Goal: Check status: Check status

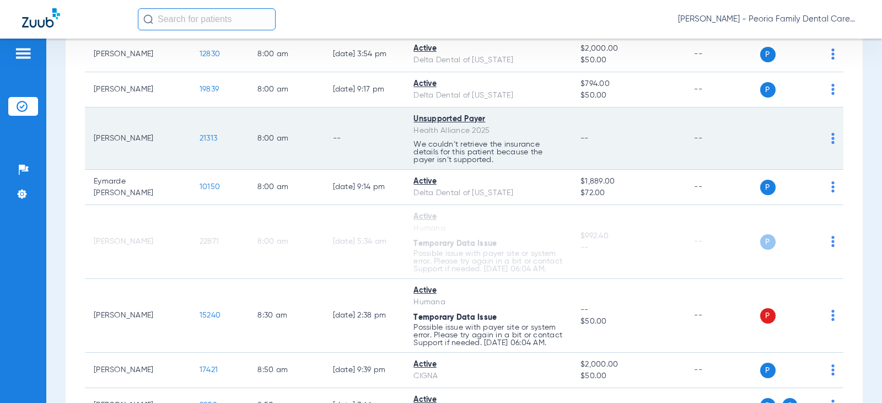
scroll to position [221, 0]
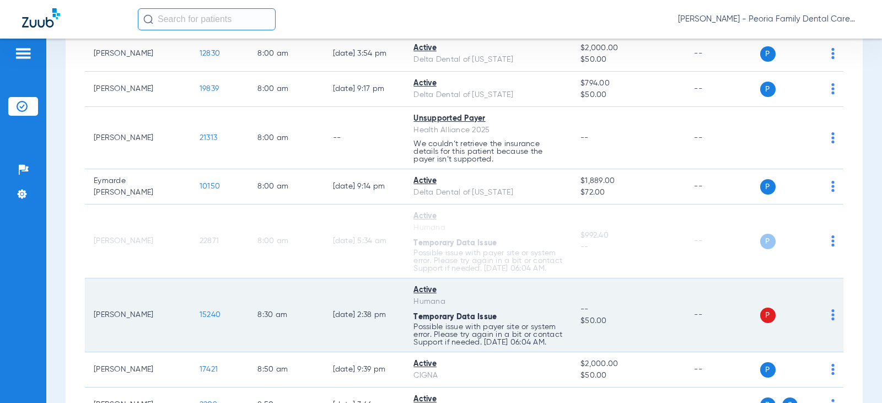
click at [200, 319] on span "15240" at bounding box center [210, 315] width 21 height 8
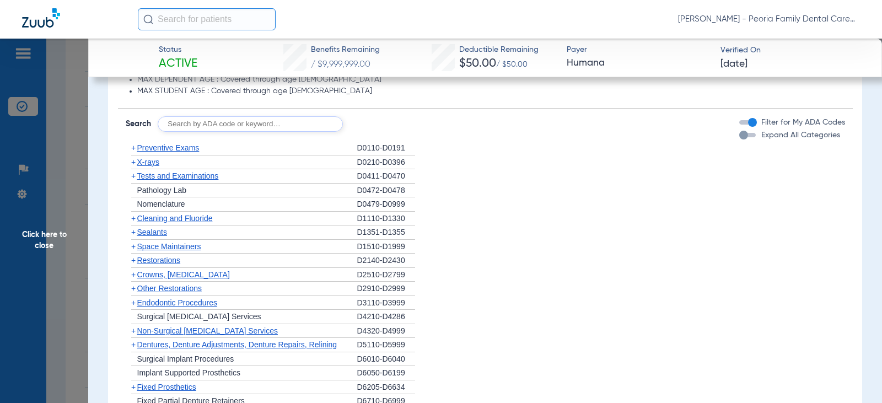
scroll to position [864, 0]
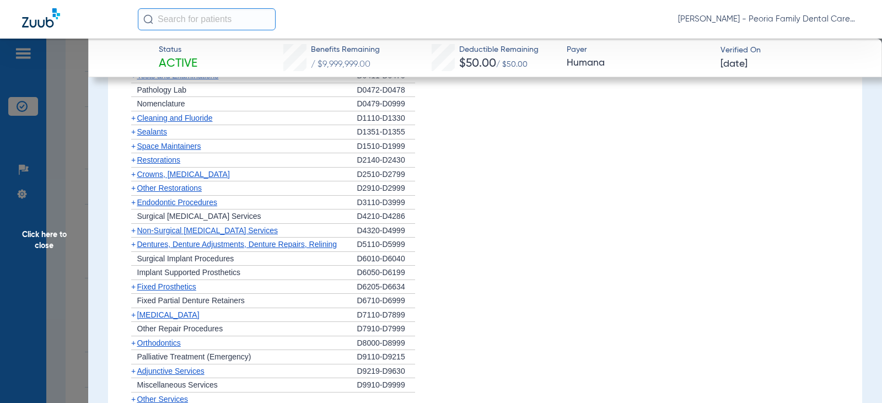
click at [205, 179] on span "Crowns, [MEDICAL_DATA]" at bounding box center [183, 174] width 93 height 9
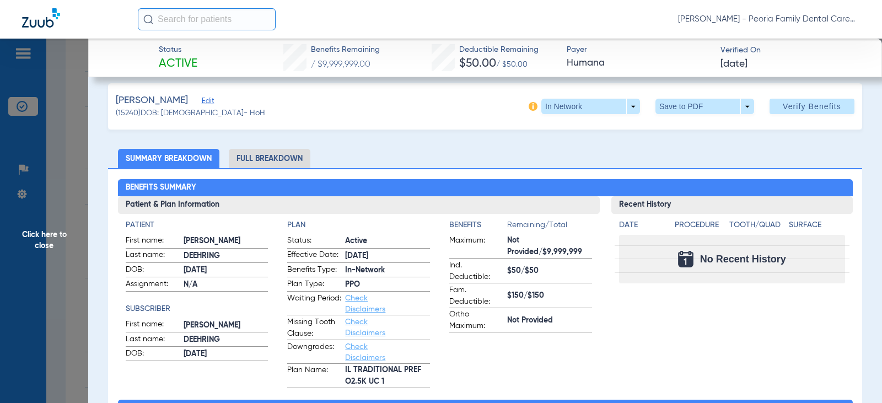
scroll to position [0, 0]
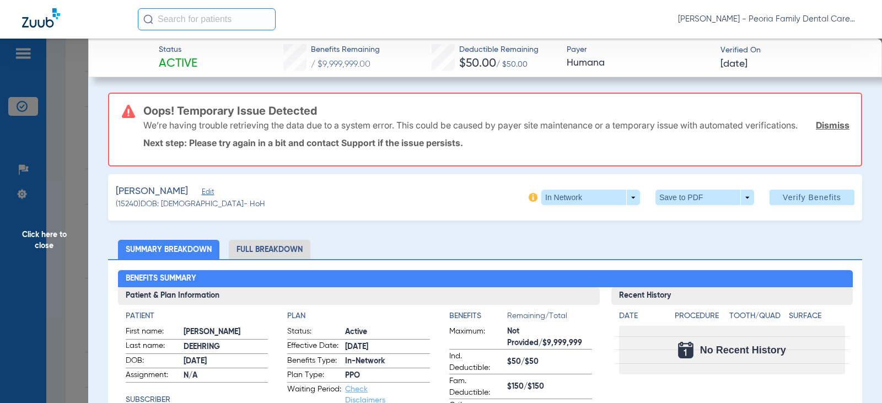
click at [832, 131] on link "Dismiss" at bounding box center [833, 125] width 34 height 11
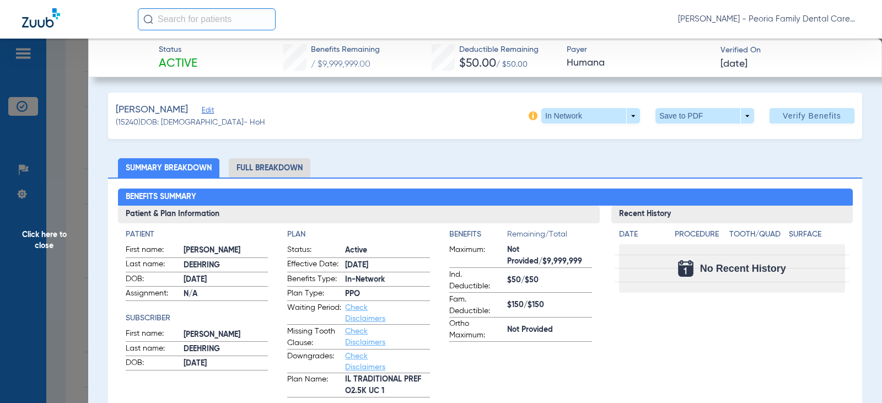
click at [42, 232] on span "Click here to close" at bounding box center [44, 240] width 88 height 403
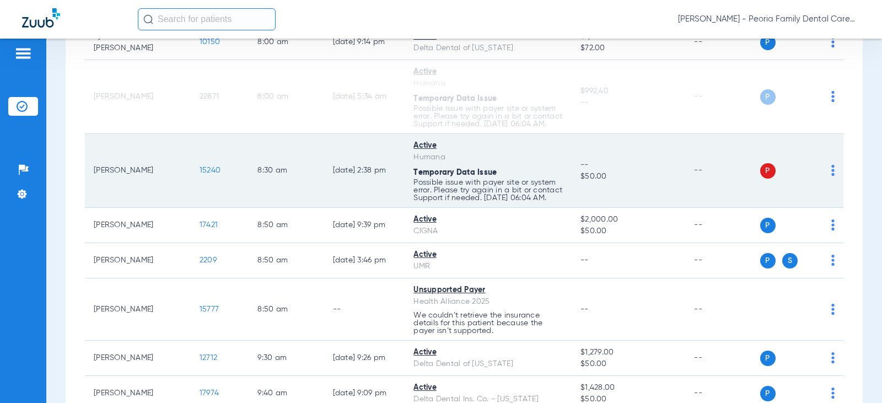
scroll to position [441, 0]
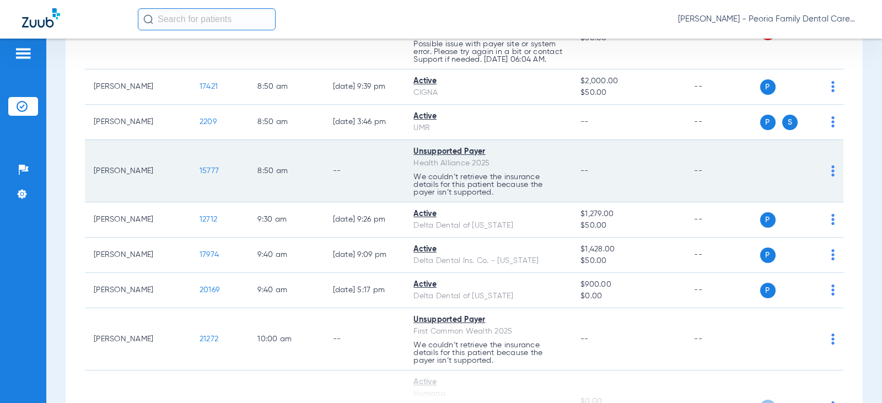
click at [200, 175] on span "15777" at bounding box center [209, 171] width 19 height 8
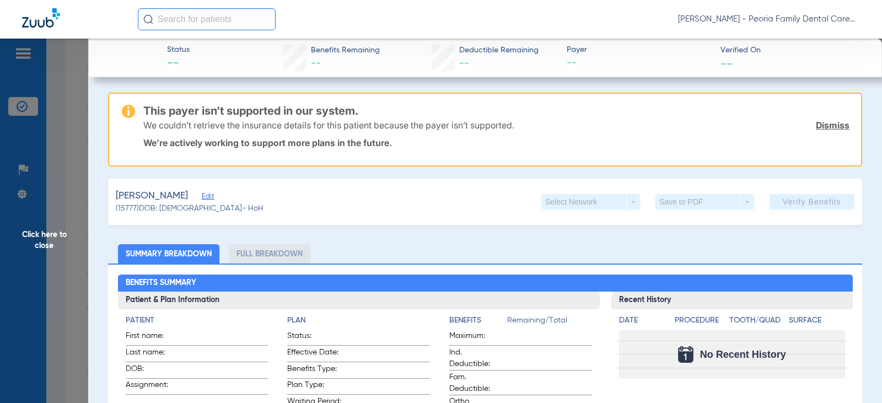
click at [825, 120] on link "Dismiss" at bounding box center [833, 125] width 34 height 11
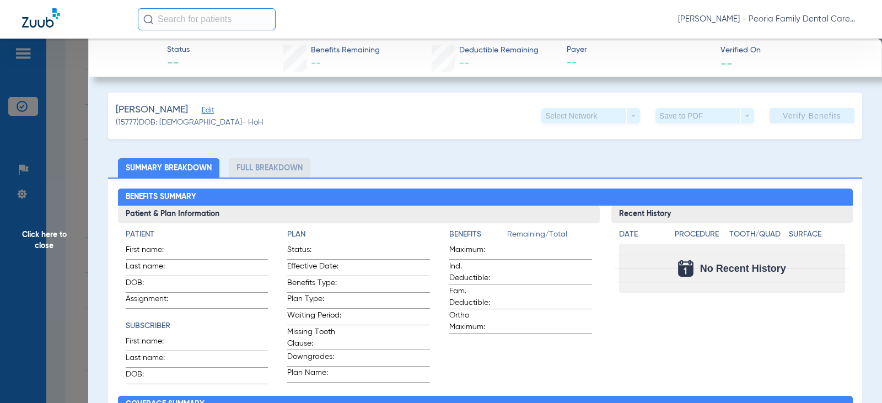
click at [45, 241] on span "Click here to close" at bounding box center [44, 240] width 88 height 403
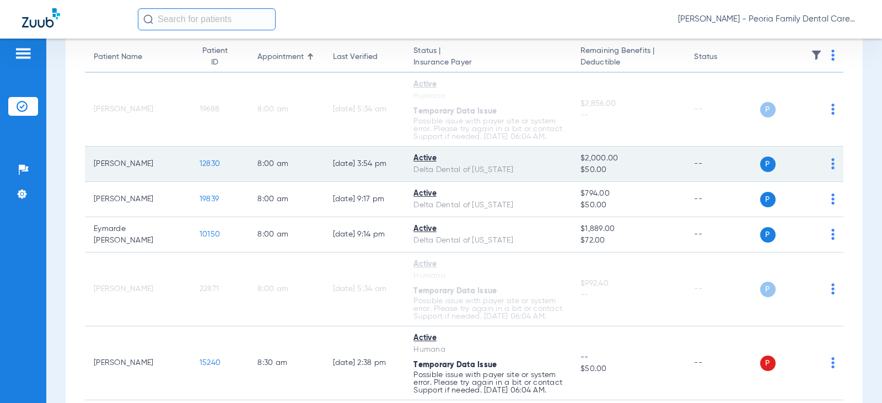
scroll to position [0, 0]
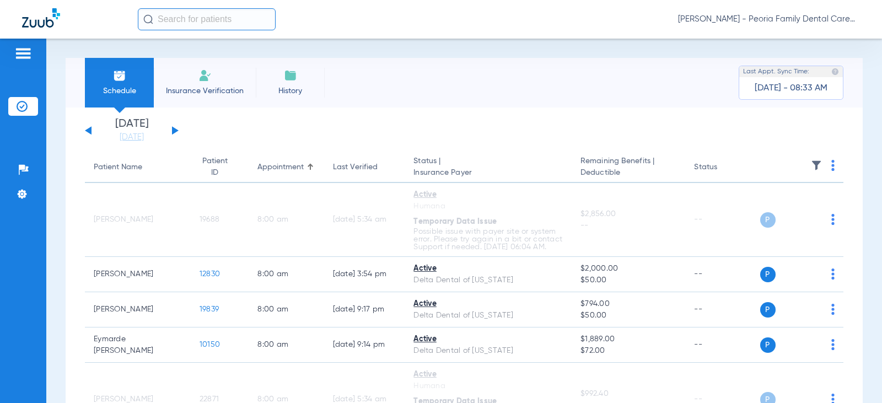
click at [176, 131] on button at bounding box center [175, 130] width 7 height 8
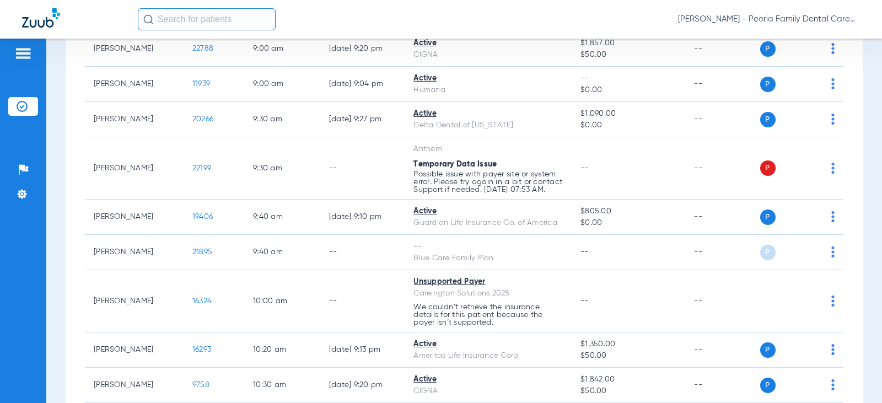
scroll to position [331, 0]
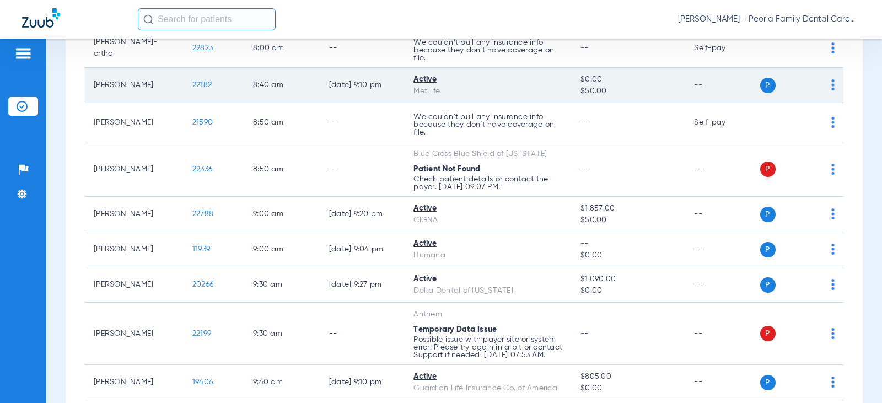
click at [197, 85] on span "22182" at bounding box center [201, 85] width 19 height 8
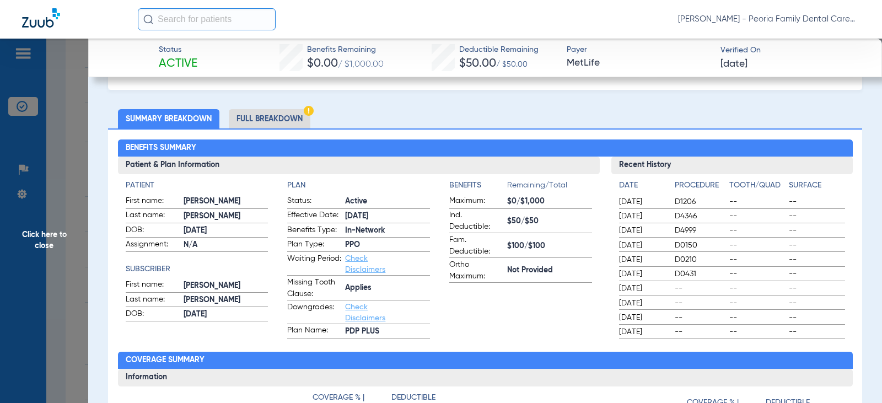
scroll to position [0, 0]
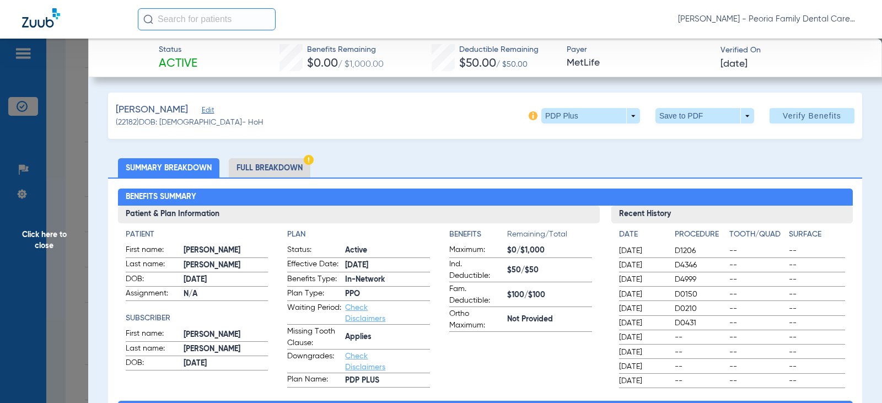
click at [49, 239] on span "Click here to close" at bounding box center [44, 240] width 88 height 403
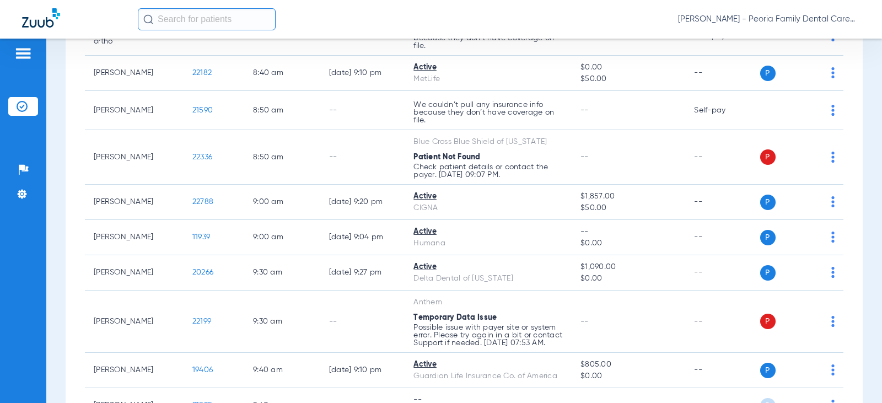
scroll to position [318, 0]
